Goal: Contribute content: Add original content to the website for others to see

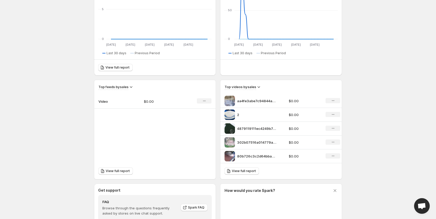
scroll to position [130, 0]
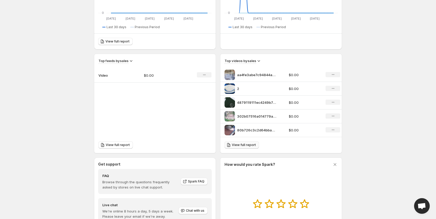
drag, startPoint x: 258, startPoint y: 144, endPoint x: 226, endPoint y: 144, distance: 32.1
click at [226, 144] on div "View full report" at bounding box center [280, 145] width 121 height 16
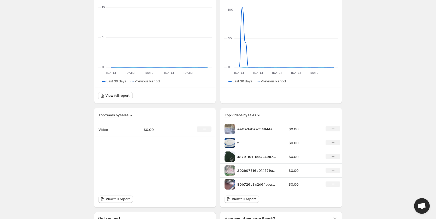
scroll to position [0, 0]
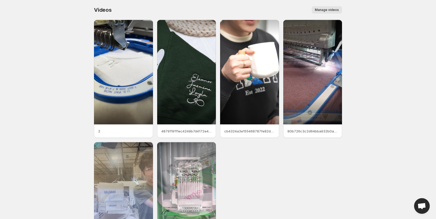
click at [321, 10] on span "Manage videos" at bounding box center [327, 10] width 24 height 4
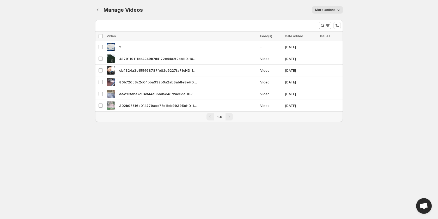
drag, startPoint x: 133, startPoint y: 22, endPoint x: 129, endPoint y: 21, distance: 4.0
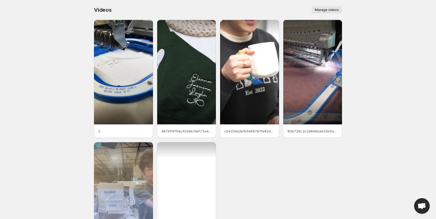
scroll to position [65, 0]
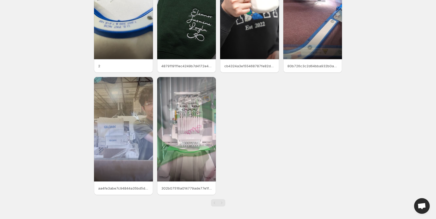
click at [205, 189] on p "302b07516a014779ade77e1feb99395cHD-1080p-72Mbps-45621263" at bounding box center [186, 188] width 51 height 5
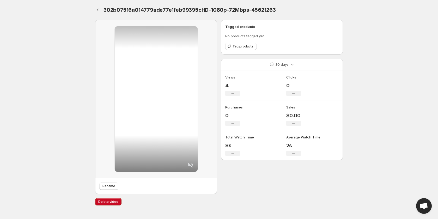
drag, startPoint x: 81, startPoint y: 179, endPoint x: 125, endPoint y: 191, distance: 45.1
click at [125, 191] on body "Home Feeds Videos Subscription Settings 302b07516a014779ade77e1feb99395cHD-1080…" at bounding box center [219, 109] width 438 height 219
click at [98, 9] on icon "Settings" at bounding box center [98, 9] width 5 height 5
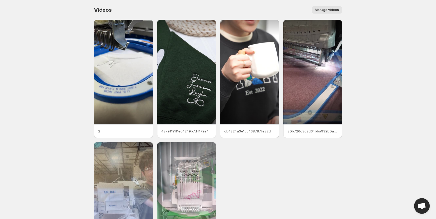
click at [334, 10] on span "Manage videos" at bounding box center [327, 10] width 24 height 4
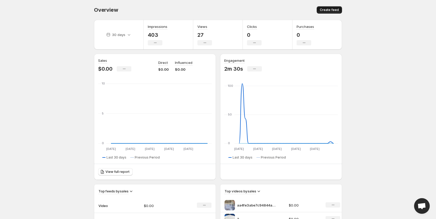
click at [330, 12] on span "Create feed" at bounding box center [329, 10] width 19 height 4
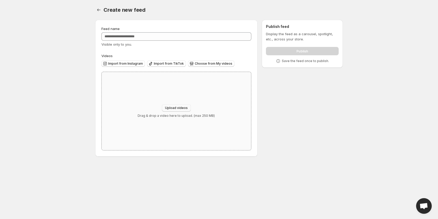
click at [177, 107] on span "Upload videos" at bounding box center [176, 108] width 23 height 4
type input "**********"
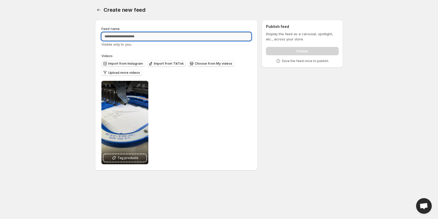
click at [142, 36] on input "Feed name" at bounding box center [177, 36] width 150 height 8
type input "*"
click at [96, 12] on button "Settings" at bounding box center [98, 9] width 7 height 7
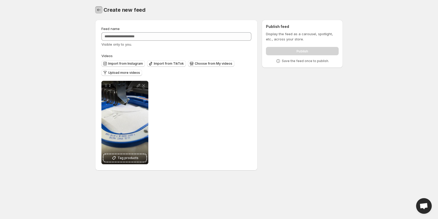
click at [98, 13] on button "Settings" at bounding box center [98, 9] width 7 height 7
